Goal: Navigation & Orientation: Find specific page/section

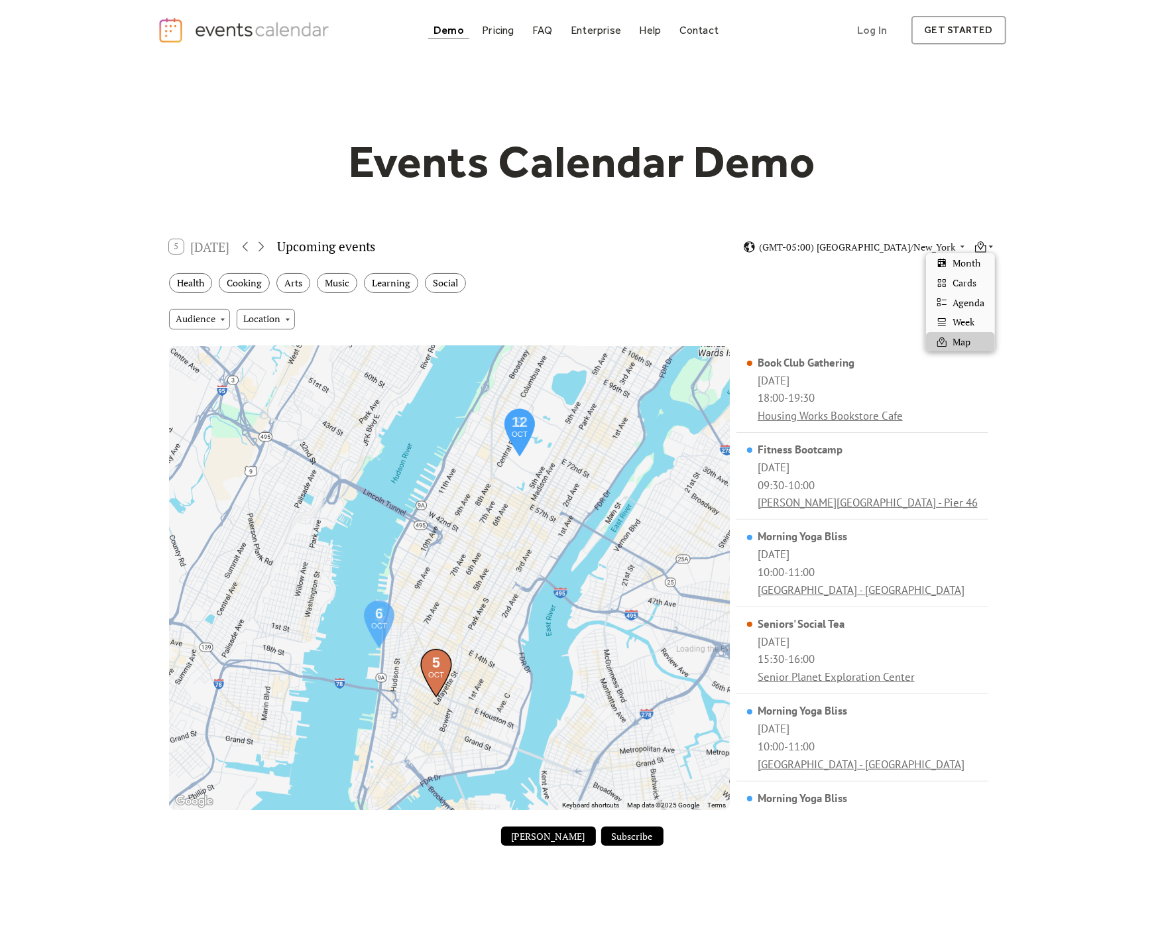
click at [979, 242] on icon at bounding box center [980, 247] width 13 height 13
click at [978, 281] on div "Cards" at bounding box center [960, 283] width 69 height 20
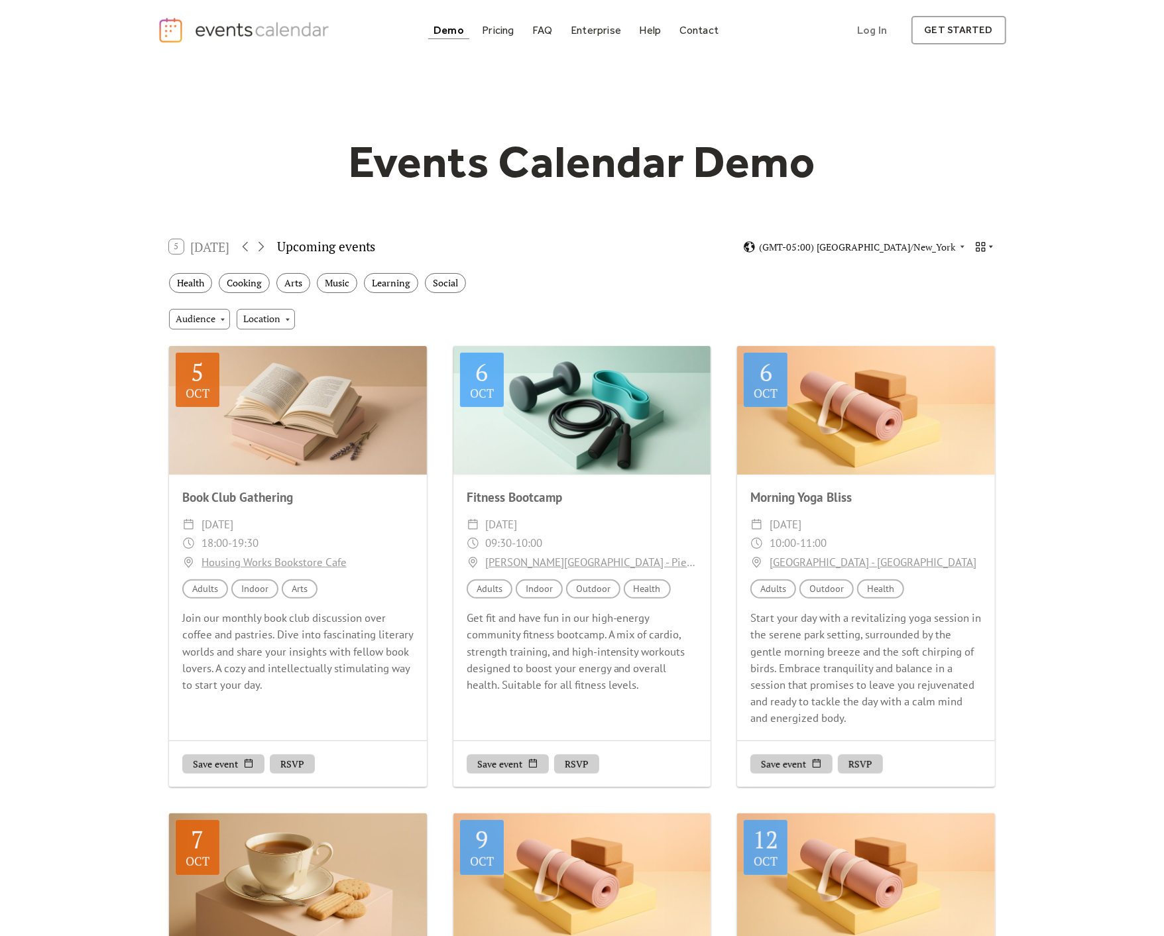
click at [986, 241] on icon at bounding box center [980, 247] width 13 height 13
click at [954, 305] on span "Agenda" at bounding box center [969, 303] width 32 height 15
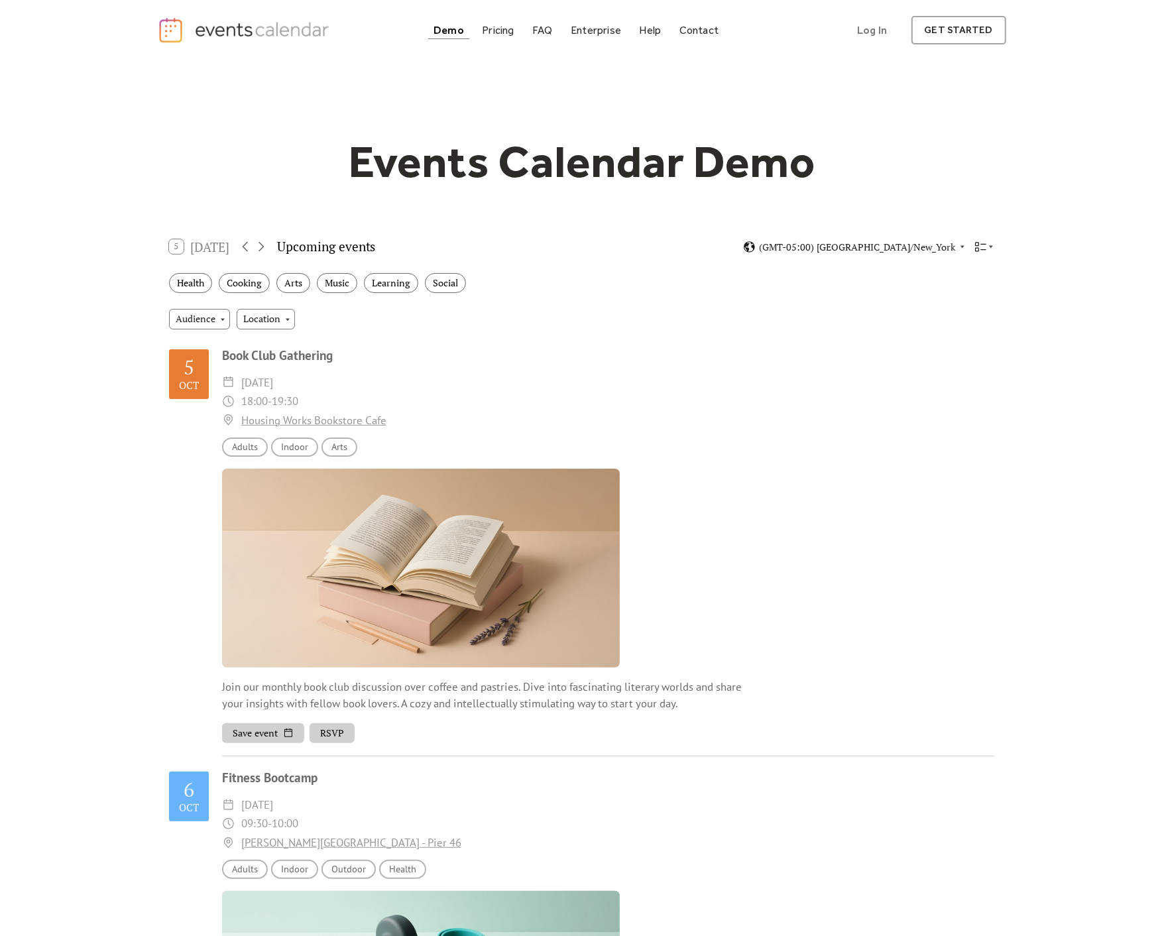
click at [1001, 245] on div "5 [DATE] Upcoming events (GMT-05:00) [GEOGRAPHIC_DATA]/New_York" at bounding box center [581, 246] width 847 height 35
click at [992, 245] on icon at bounding box center [991, 247] width 8 height 8
click at [970, 329] on div "Week" at bounding box center [960, 322] width 69 height 20
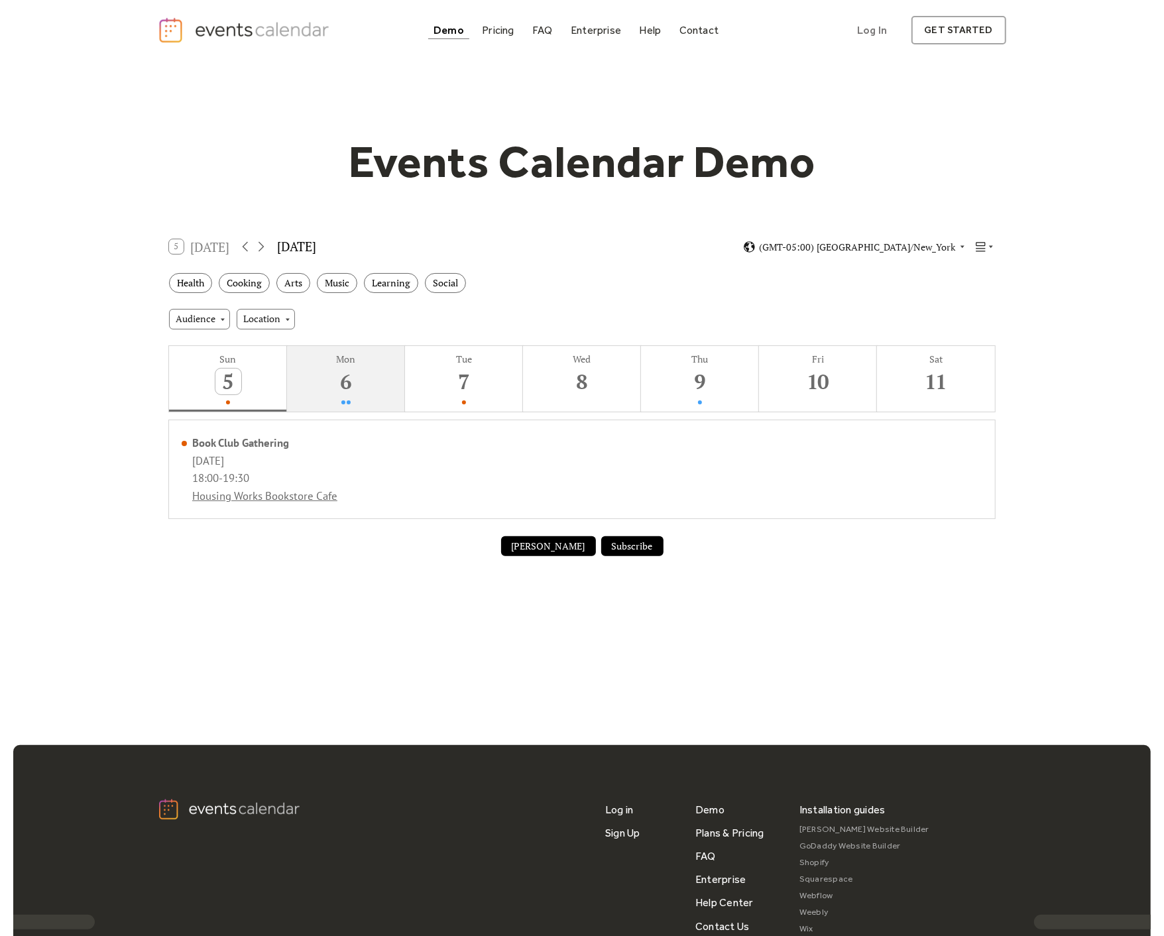
click at [349, 372] on div "6" at bounding box center [346, 382] width 26 height 26
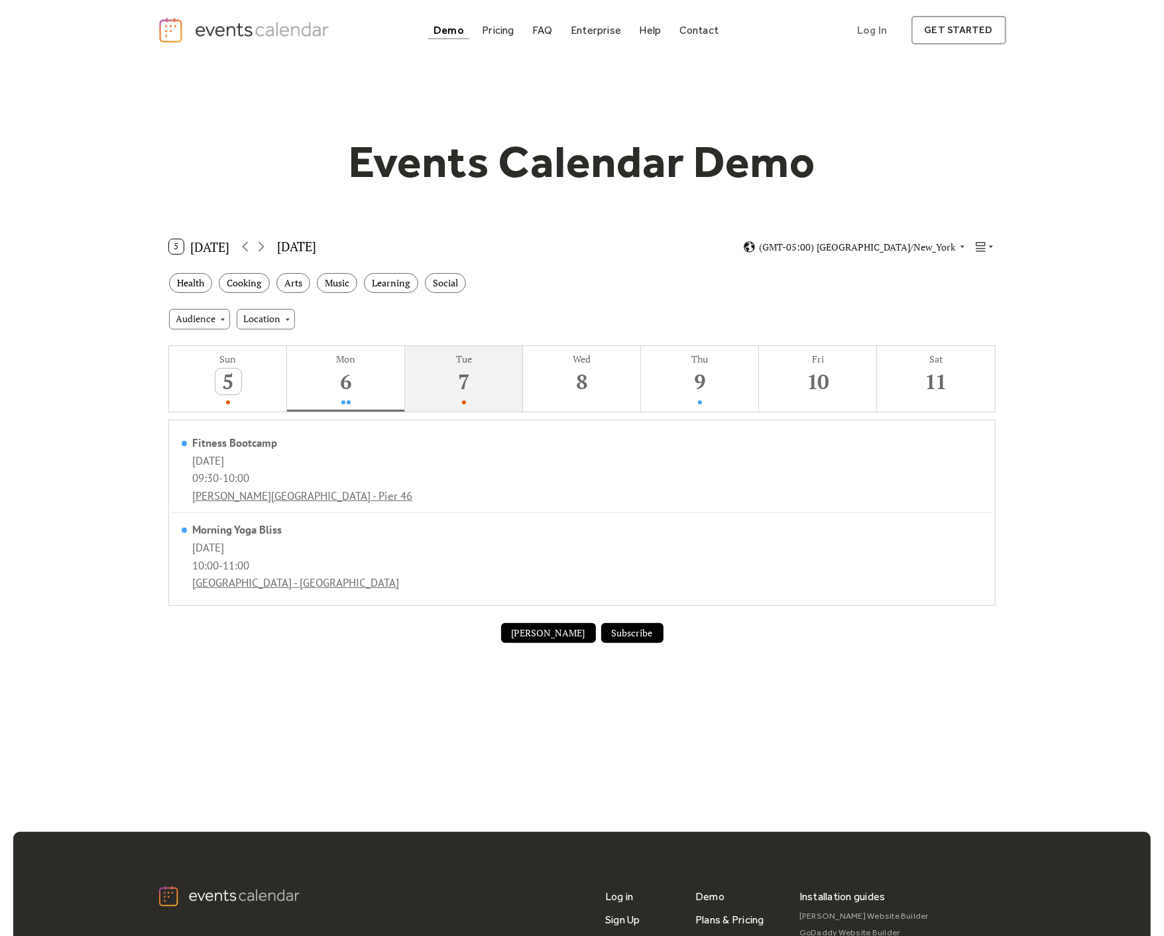
click at [459, 373] on div "7" at bounding box center [464, 382] width 26 height 26
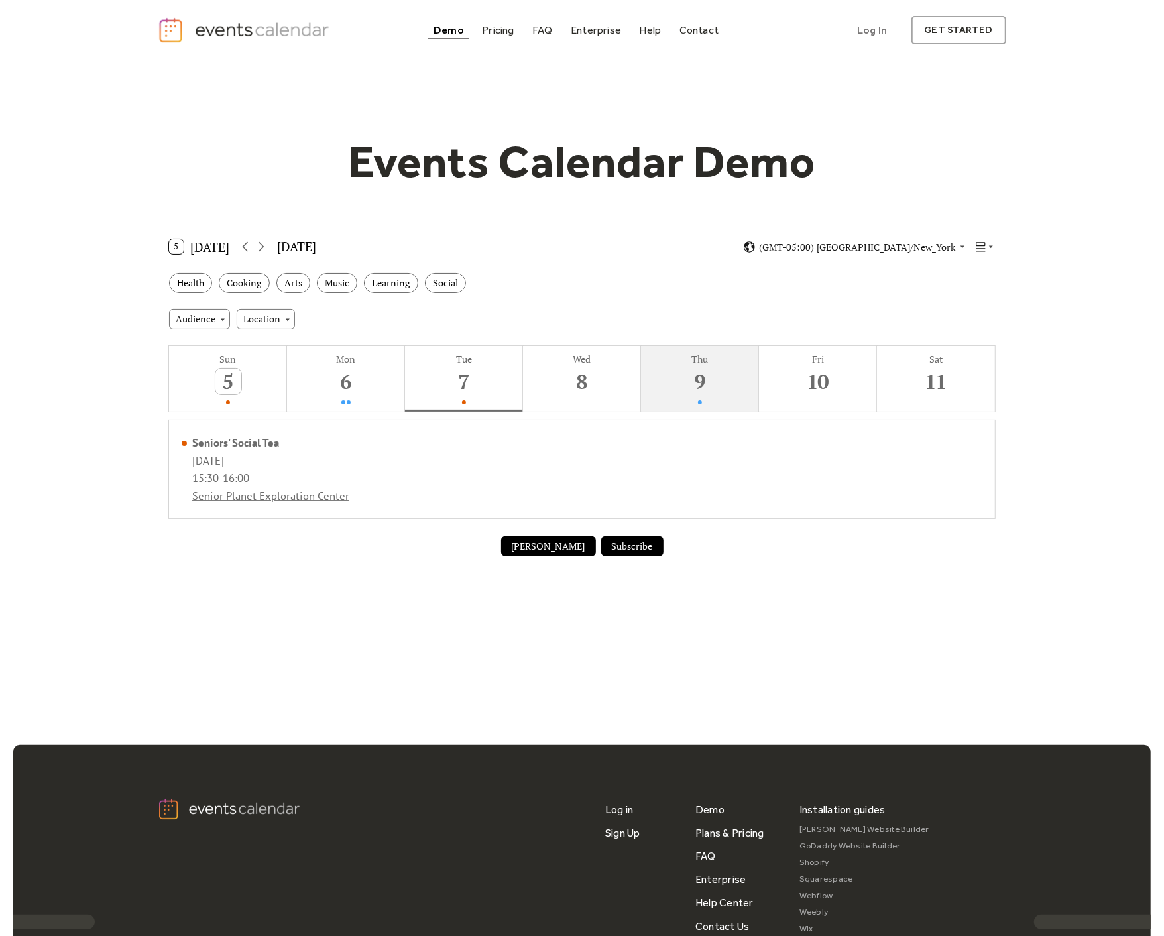
click at [734, 374] on button "Thu 9" at bounding box center [700, 379] width 118 height 66
click at [454, 363] on div "Tue" at bounding box center [464, 359] width 110 height 13
click at [356, 373] on div "6" at bounding box center [346, 382] width 26 height 26
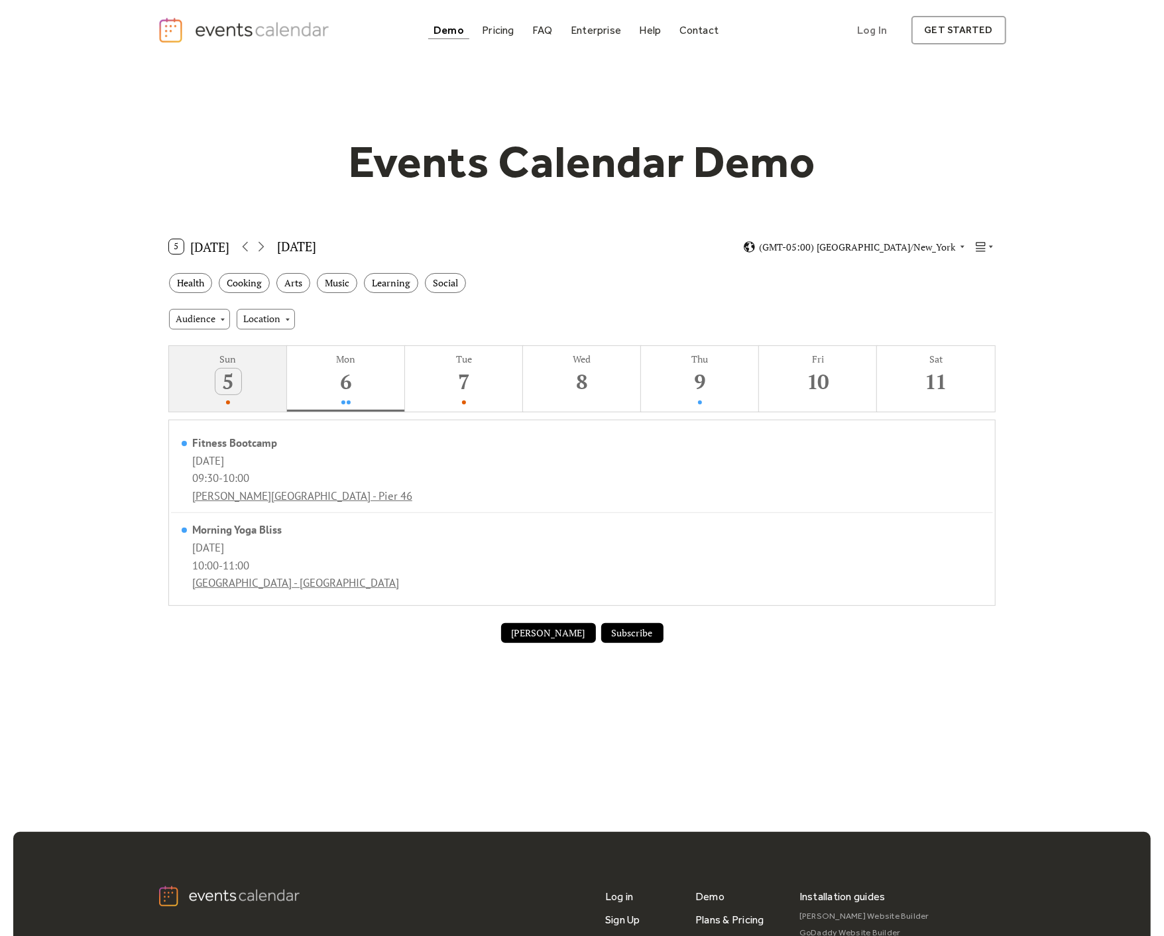
click at [209, 381] on button "Sun 5" at bounding box center [228, 379] width 118 height 66
